Goal: Information Seeking & Learning: Check status

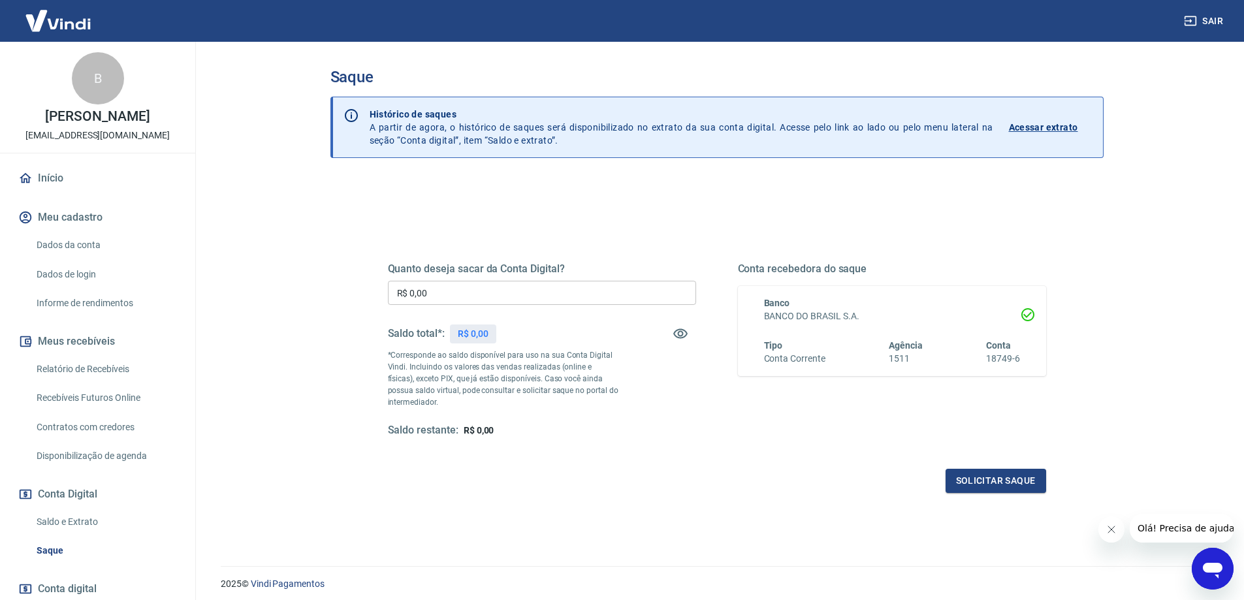
click at [617, 438] on div "Quanto deseja sacar da Conta Digital? R$ 0,00 ​ Saldo total*: R$ 0,00 *Correspo…" at bounding box center [717, 362] width 658 height 262
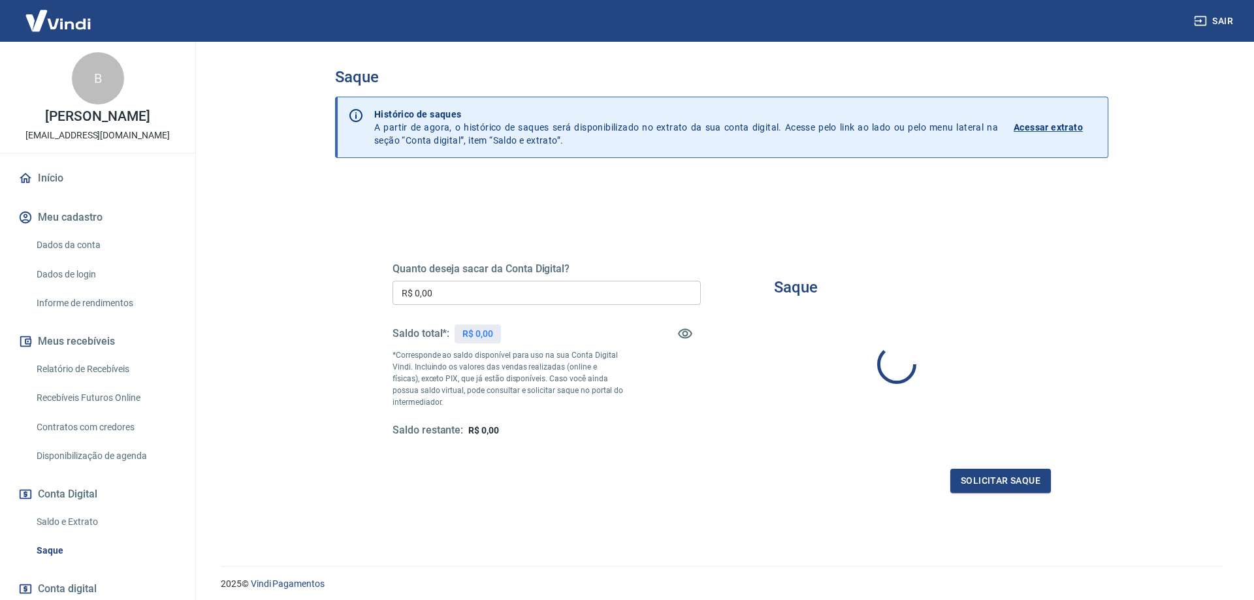
type input "R$ 0,00"
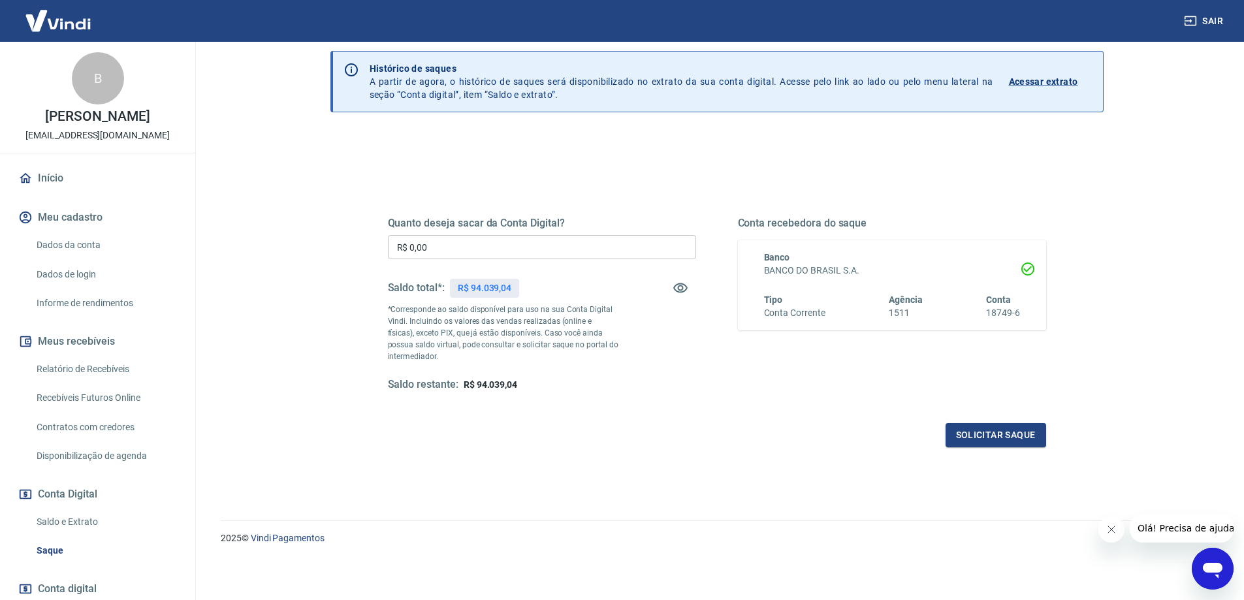
scroll to position [95, 0]
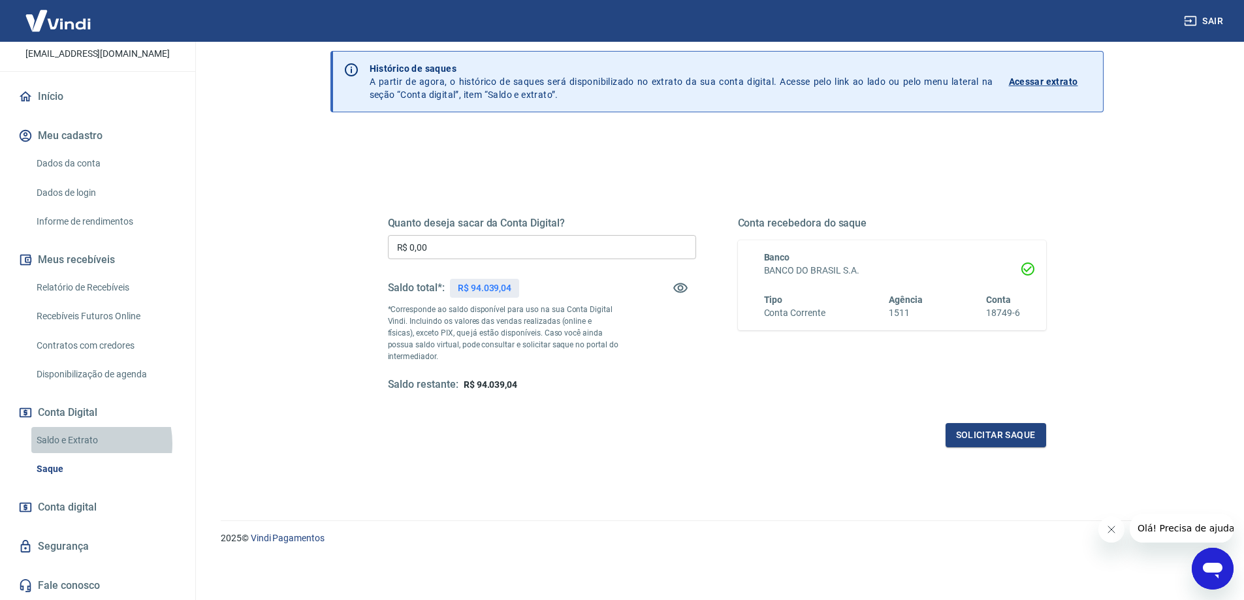
click at [76, 444] on link "Saldo e Extrato" at bounding box center [105, 440] width 148 height 27
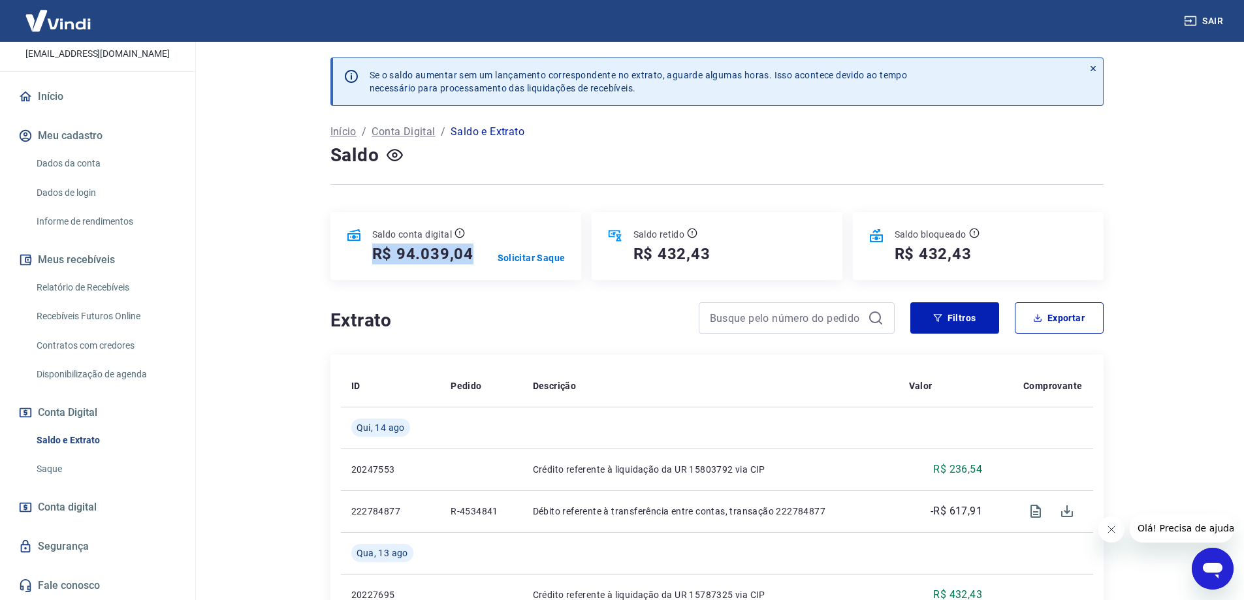
drag, startPoint x: 362, startPoint y: 255, endPoint x: 477, endPoint y: 261, distance: 115.1
click at [477, 261] on div "Saldo conta digital R$ 94.039,04 Solicitar Saque" at bounding box center [456, 246] width 251 height 68
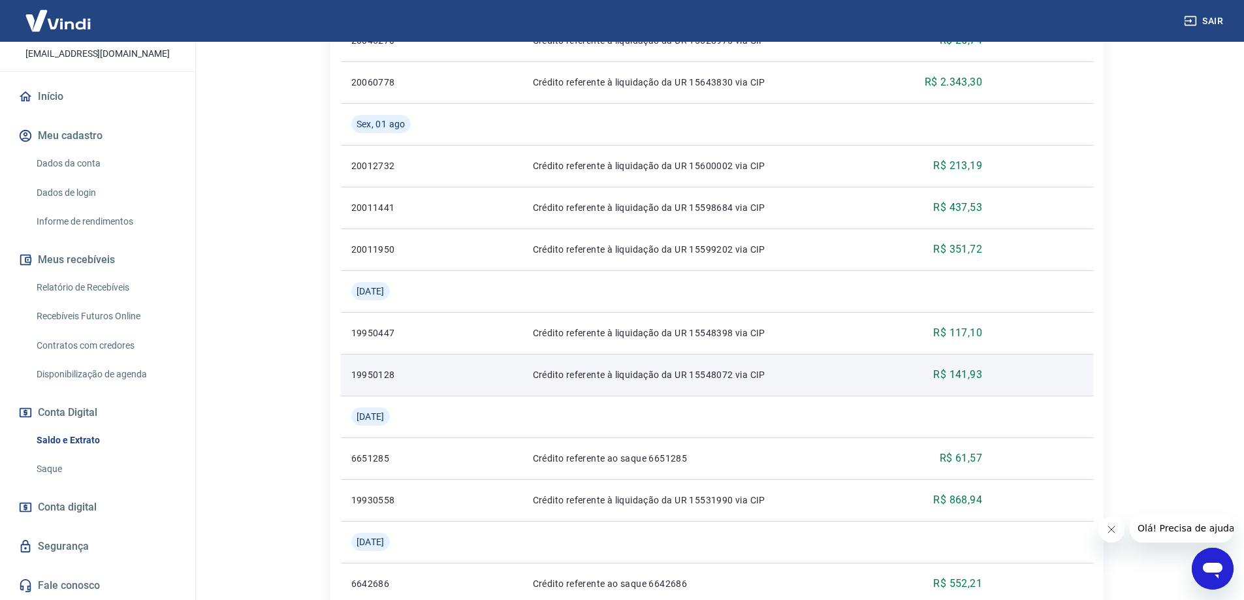
scroll to position [1097, 0]
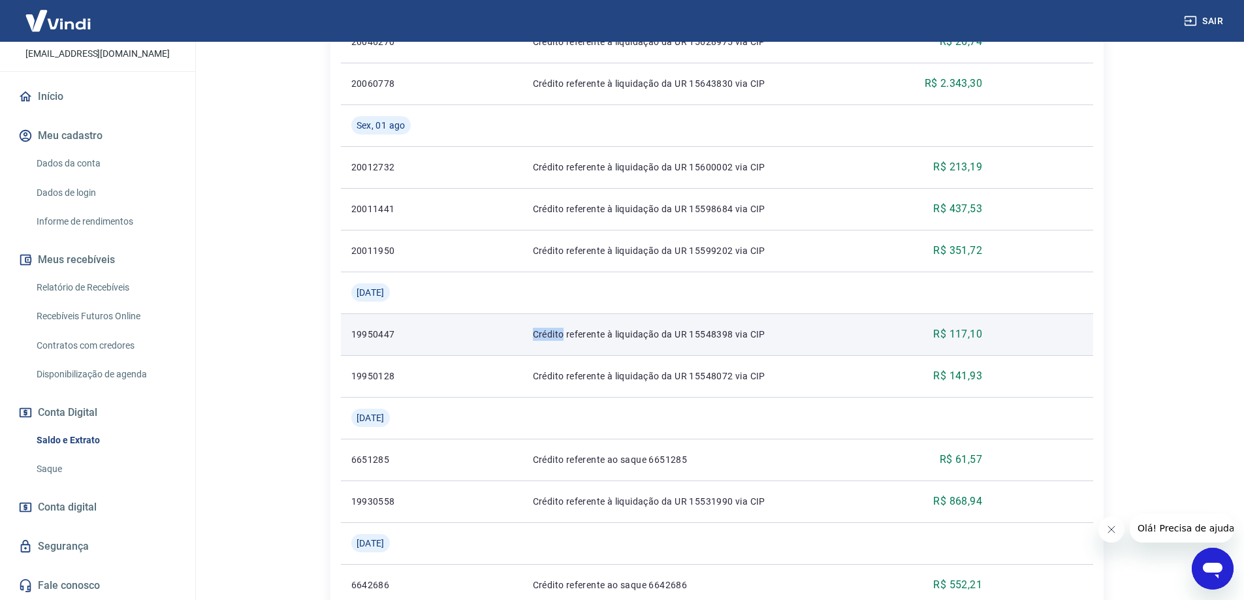
drag, startPoint x: 530, startPoint y: 323, endPoint x: 564, endPoint y: 326, distance: 34.1
click at [564, 326] on td "Crédito referente à liquidação da UR 15548398 via CIP" at bounding box center [711, 335] width 376 height 42
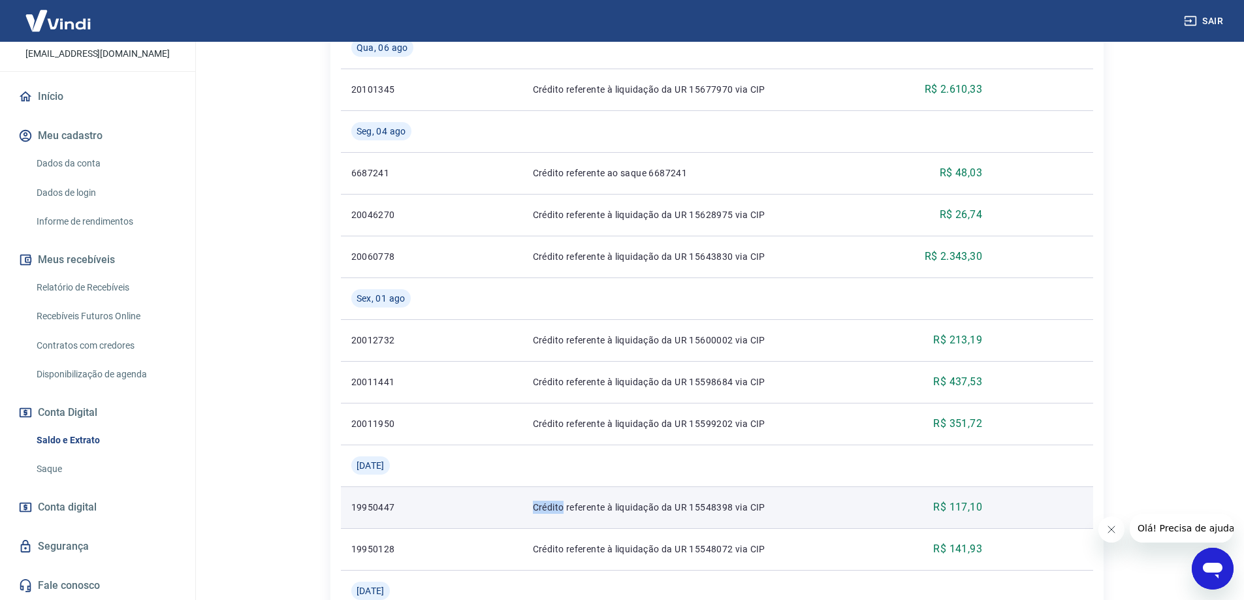
scroll to position [901, 0]
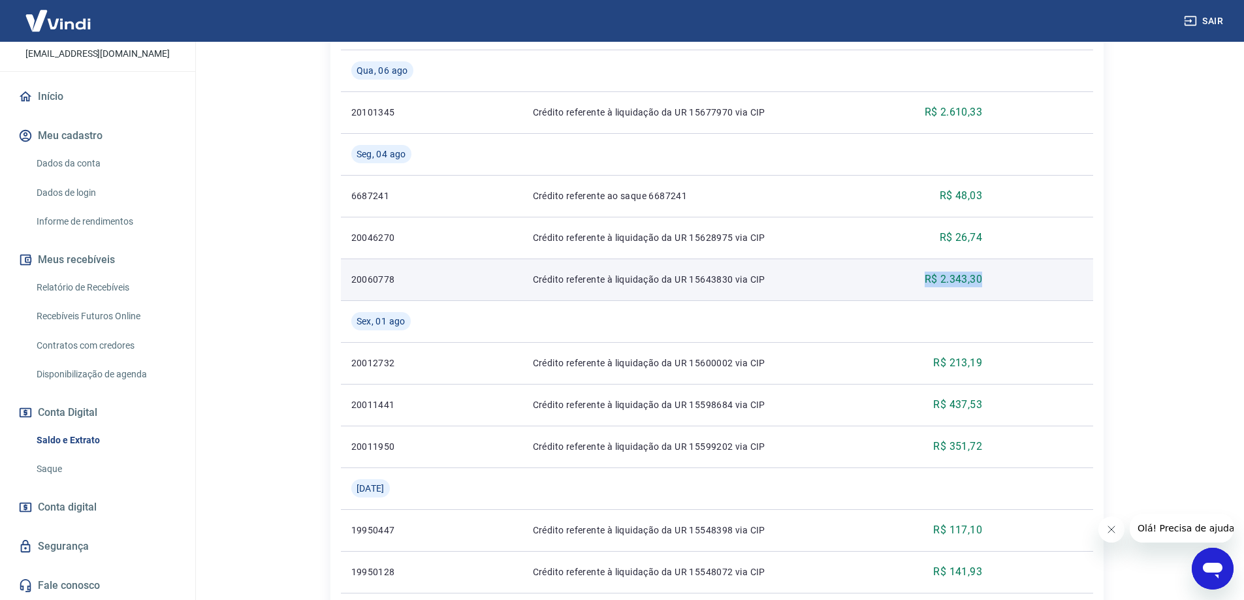
drag, startPoint x: 984, startPoint y: 273, endPoint x: 890, endPoint y: 290, distance: 95.6
click at [890, 290] on tr "20060778 Crédito referente à liquidação da UR 15643830 via CIP R$ 2.343,30" at bounding box center [717, 280] width 752 height 42
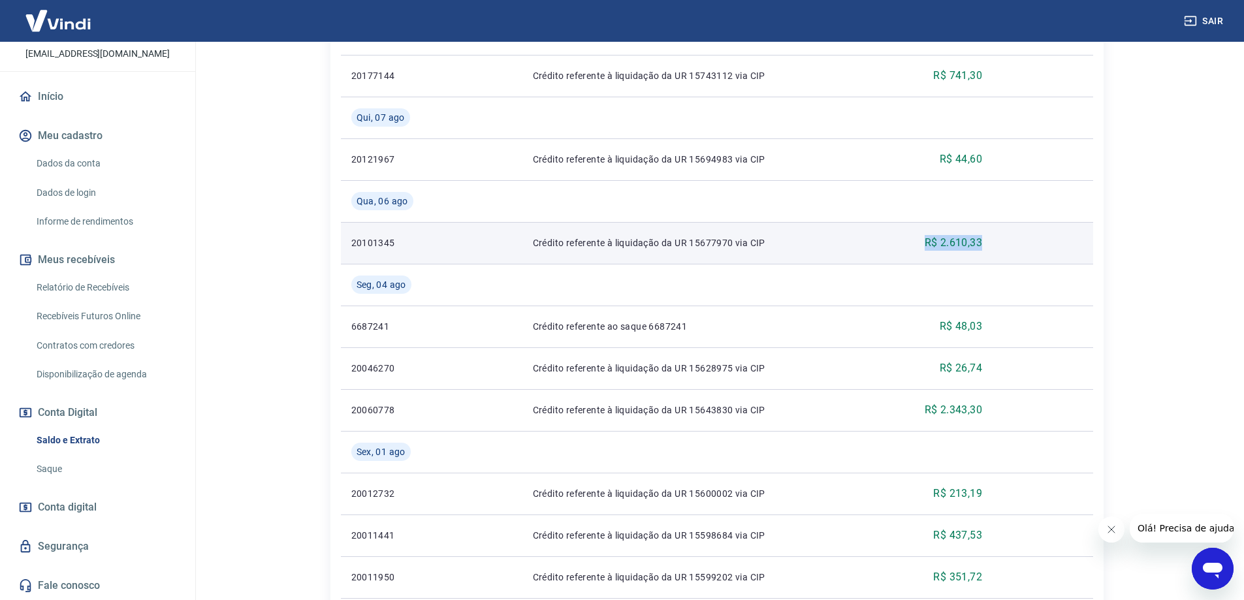
drag, startPoint x: 987, startPoint y: 238, endPoint x: 903, endPoint y: 239, distance: 83.6
click at [903, 239] on td "R$ 2.610,33" at bounding box center [946, 243] width 94 height 42
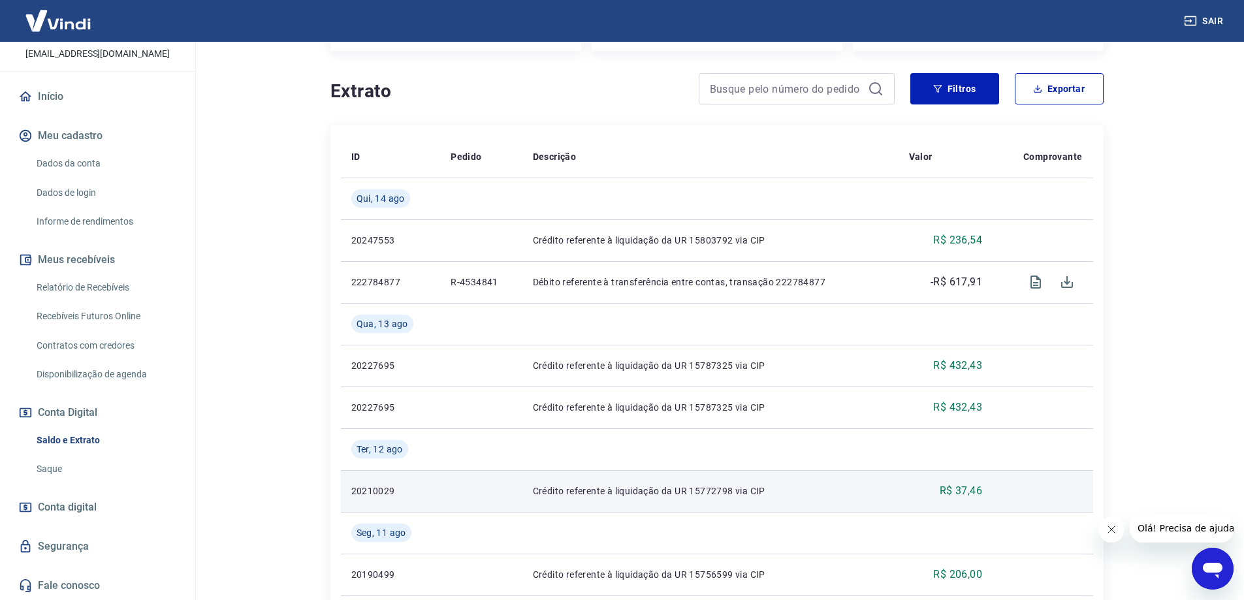
scroll to position [0, 0]
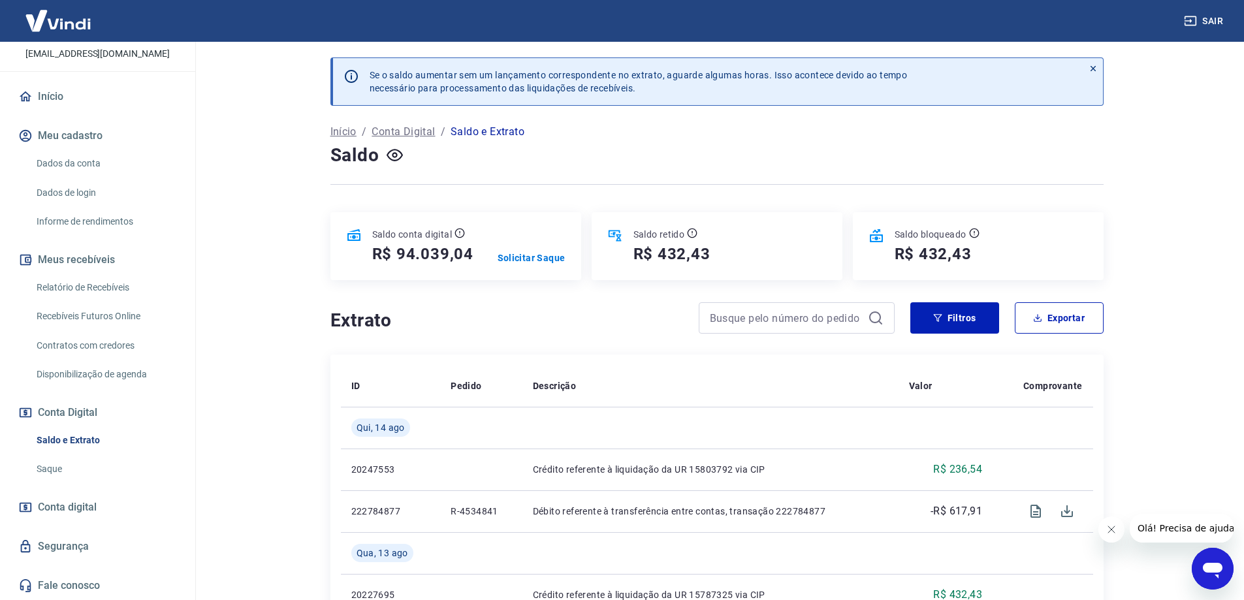
click at [76, 25] on img at bounding box center [58, 21] width 85 height 40
